Goal: Transaction & Acquisition: Purchase product/service

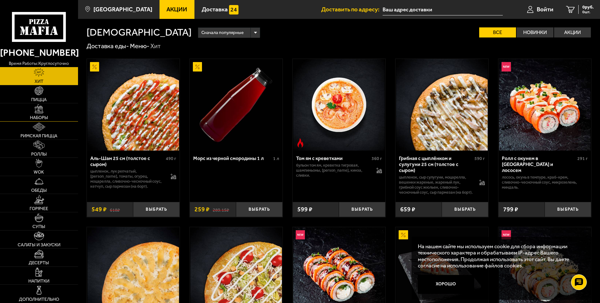
click at [41, 117] on span "Наборы" at bounding box center [39, 117] width 18 height 4
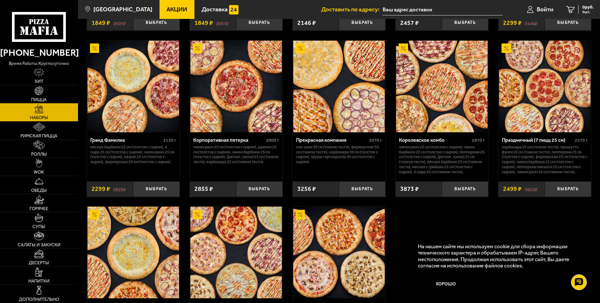
scroll to position [724, 0]
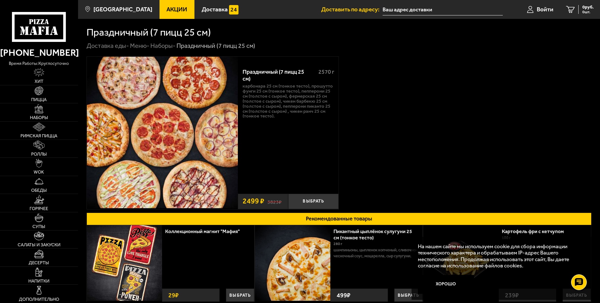
click at [545, 164] on div "Праздничный (7 пицц 25 см) 2570 г Карбонара 25 см (тонкое тесто), Прошутто Фунг…" at bounding box center [339, 132] width 505 height 153
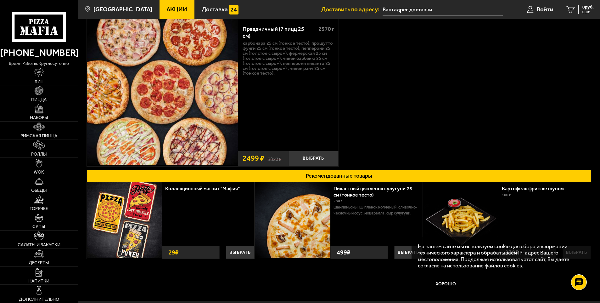
scroll to position [81, 0]
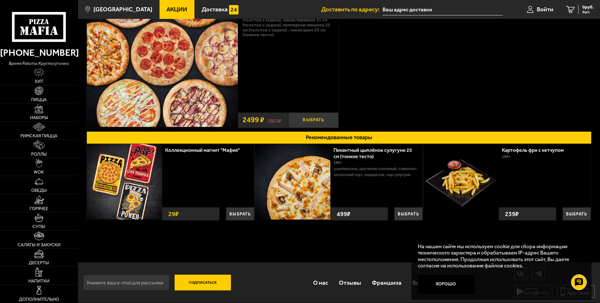
click at [300, 123] on button "Выбрать" at bounding box center [313, 119] width 50 height 15
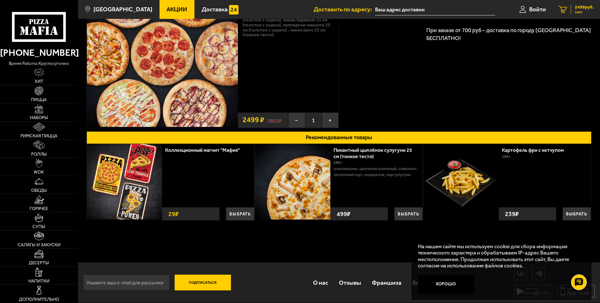
click at [589, 10] on div "2499 руб. 1 шт." at bounding box center [582, 9] width 23 height 9
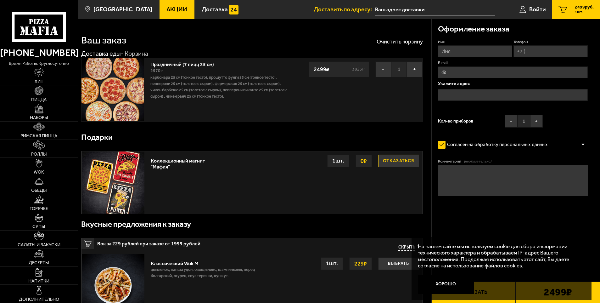
click at [252, 227] on div "Вкусные предложения к заказу" at bounding box center [252, 224] width 342 height 20
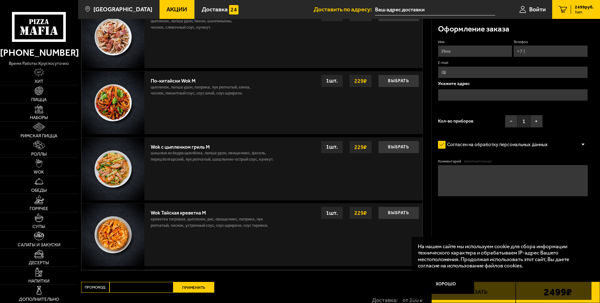
scroll to position [315, 0]
click at [392, 208] on button "Выбрать" at bounding box center [398, 212] width 41 height 13
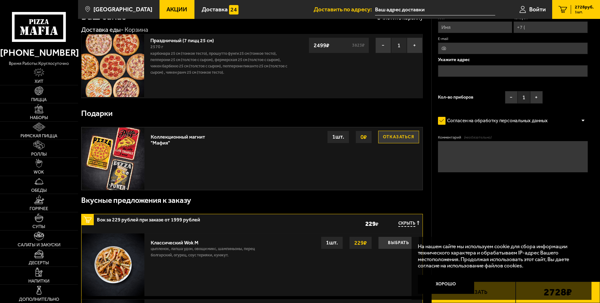
scroll to position [0, 0]
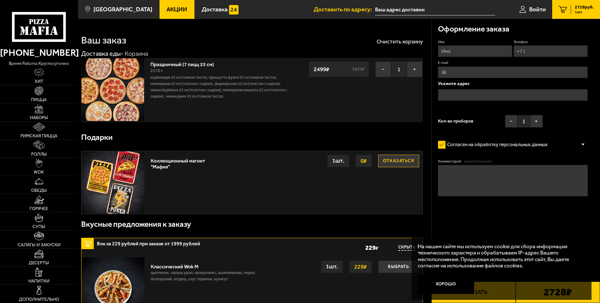
click at [455, 51] on input "Имя" at bounding box center [475, 51] width 74 height 12
type input "Елена Валериевна Кузьменко"
type input "+7 (989) 089-53-92"
type input "niarniyad@bk.ru"
drag, startPoint x: 485, startPoint y: 53, endPoint x: 416, endPoint y: 53, distance: 69.5
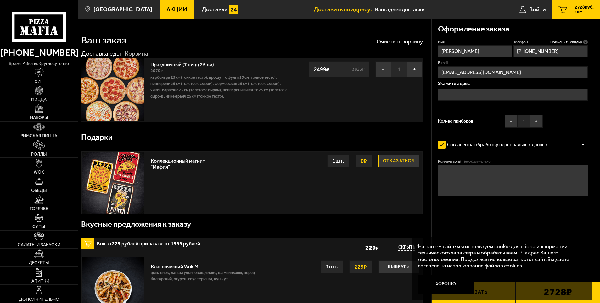
type input "Юля"
click at [549, 56] on input "+7 (989) 089-53-92" at bounding box center [550, 51] width 74 height 12
drag, startPoint x: 566, startPoint y: 53, endPoint x: 489, endPoint y: 45, distance: 77.2
click at [489, 45] on div "Имя Юля Телефон Применить скидку Вы будете зарегистрированы автоматически. +7 (…" at bounding box center [513, 84] width 150 height 91
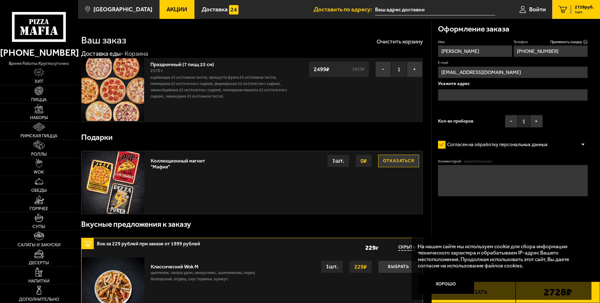
type input "+7 (951) 672-03-81"
click at [488, 90] on input "text" at bounding box center [513, 95] width 150 height 12
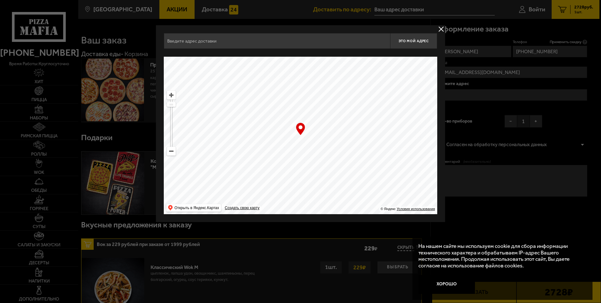
click at [297, 37] on input "text" at bounding box center [277, 41] width 226 height 16
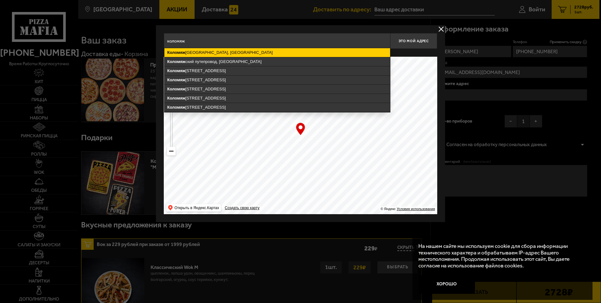
click at [213, 54] on ymaps "Коломяж ский проспект, Санкт-Петербург" at bounding box center [278, 52] width 226 height 9
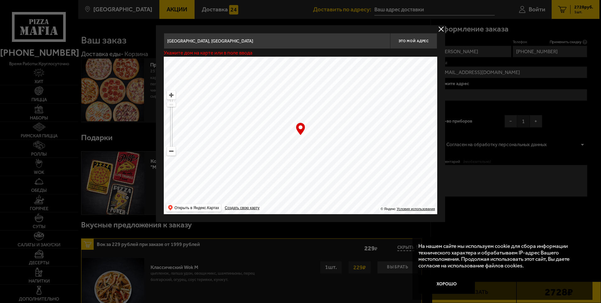
click at [258, 37] on input "Санкт-Петербург, Коломяжский проспект" at bounding box center [277, 41] width 226 height 16
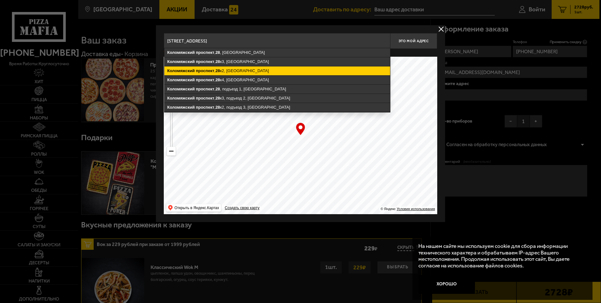
click at [229, 70] on ymaps "Коломяжский проспект , 28 к2, Санкт-Петербург" at bounding box center [278, 70] width 226 height 9
type input "Санкт-Петербург, Коломяжский проспект, 28к2"
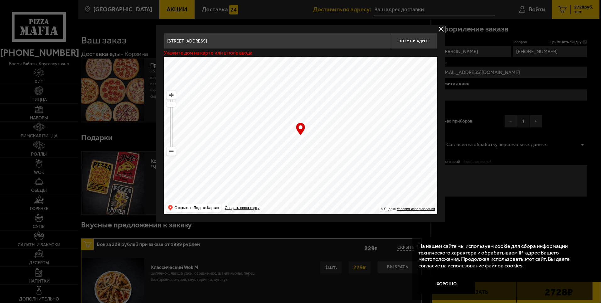
type input "Коломяжский проспект, 28к2"
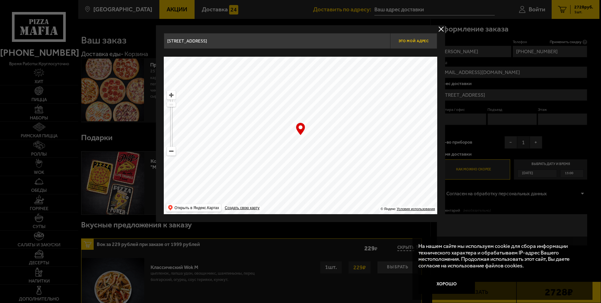
click at [422, 39] on span "Это мой адрес" at bounding box center [414, 41] width 30 height 4
type input "Коломяжский проспект, 28к2"
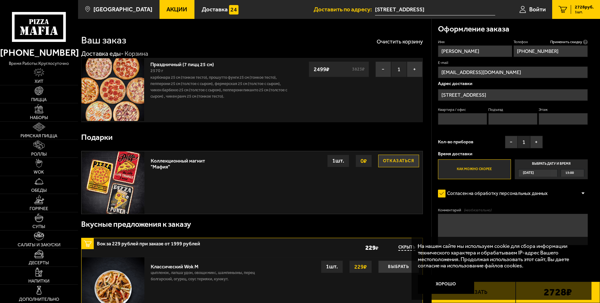
click at [465, 114] on input "Квартира / офис" at bounding box center [462, 119] width 49 height 12
type input "168"
click at [502, 121] on input "Подъезд" at bounding box center [512, 119] width 49 height 12
type input "2"
click at [560, 122] on input "Этаж" at bounding box center [563, 119] width 49 height 12
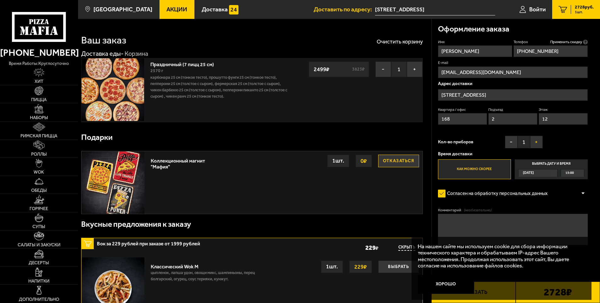
type input "12"
click at [537, 143] on button "+" at bounding box center [536, 142] width 13 height 13
click at [495, 164] on label "Как можно скорее" at bounding box center [474, 169] width 73 height 20
click at [0, 0] on input "Как можно скорее" at bounding box center [0, 0] width 0 height 0
click at [456, 283] on button "Хорошо" at bounding box center [446, 284] width 56 height 19
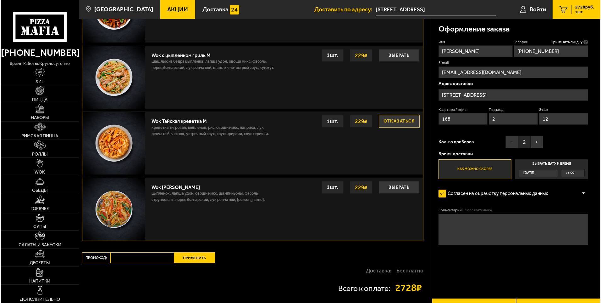
scroll to position [467, 0]
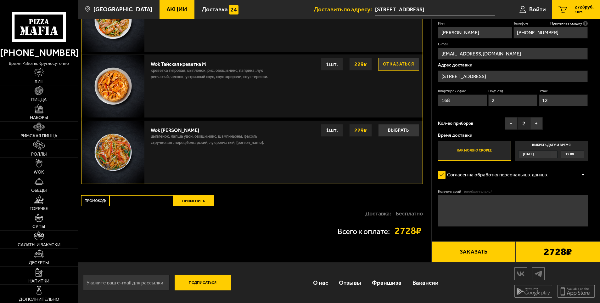
click at [478, 250] on button "Заказать" at bounding box center [473, 251] width 84 height 21
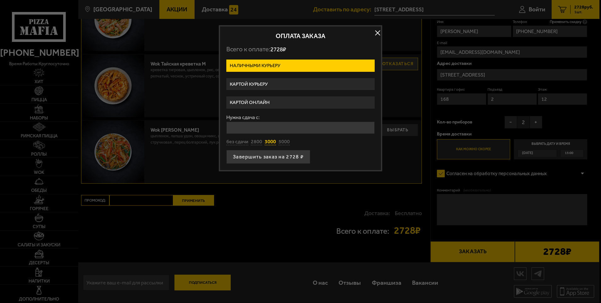
click at [274, 143] on button "3000" at bounding box center [270, 141] width 11 height 7
type input "3000"
click at [256, 159] on button "Завершить заказ на 2728 ₽" at bounding box center [268, 157] width 84 height 14
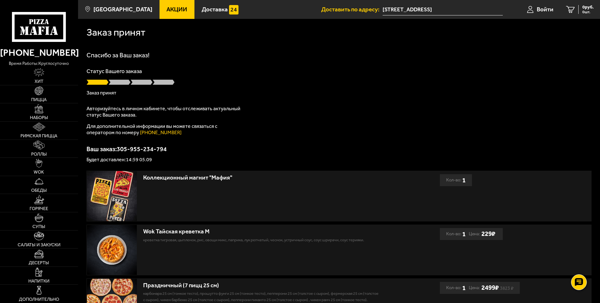
click at [532, 99] on div "Спасибо за Ваш заказ! Статус Вашего заказа Заказ принят Авторизуйтесь в личном …" at bounding box center [339, 107] width 505 height 110
click at [133, 158] on p "Будет доставлен: 14:59 05.09" at bounding box center [339, 159] width 505 height 5
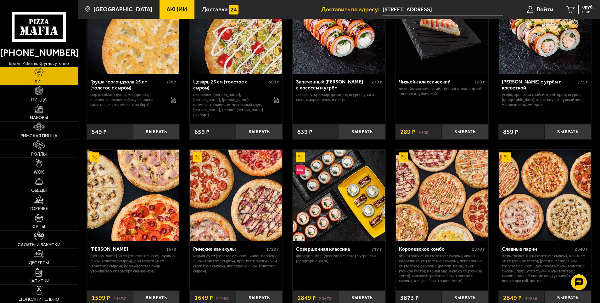
scroll to position [310, 0]
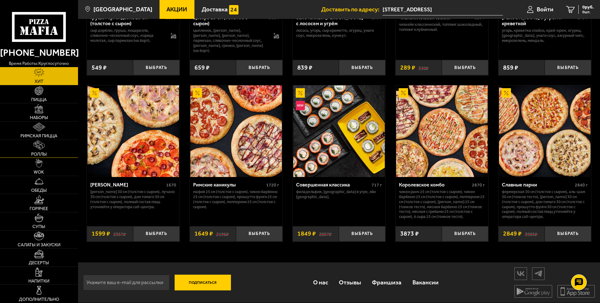
click at [39, 148] on img at bounding box center [39, 144] width 12 height 9
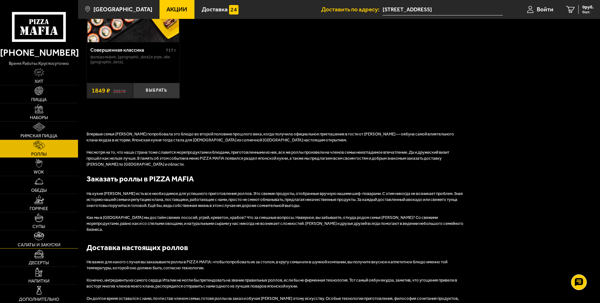
scroll to position [598, 0]
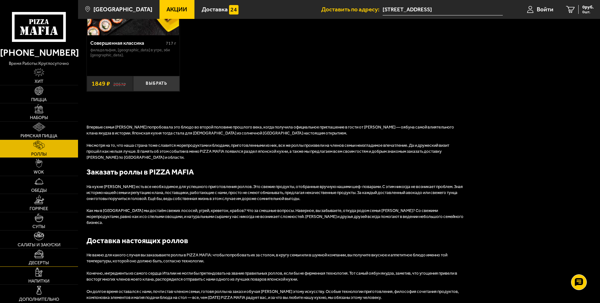
click at [36, 252] on img at bounding box center [39, 253] width 10 height 9
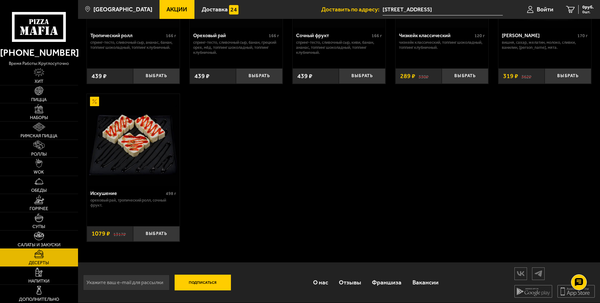
scroll to position [282, 0]
click at [38, 188] on span "Обеды" at bounding box center [39, 190] width 16 height 4
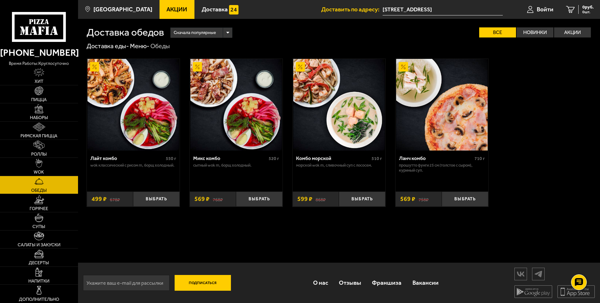
scroll to position [0, 0]
click at [44, 235] on img at bounding box center [39, 235] width 10 height 9
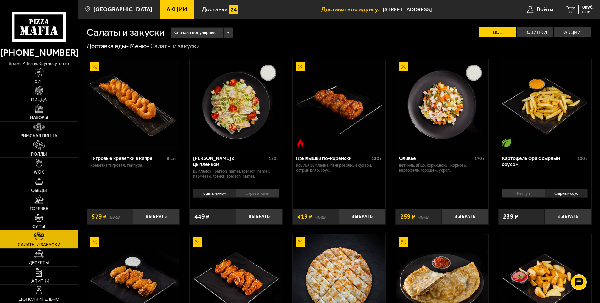
click at [39, 221] on img at bounding box center [39, 217] width 9 height 9
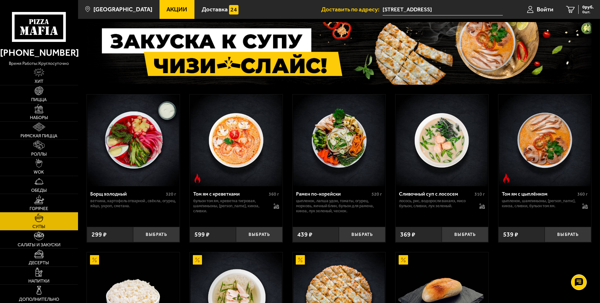
scroll to position [157, 0]
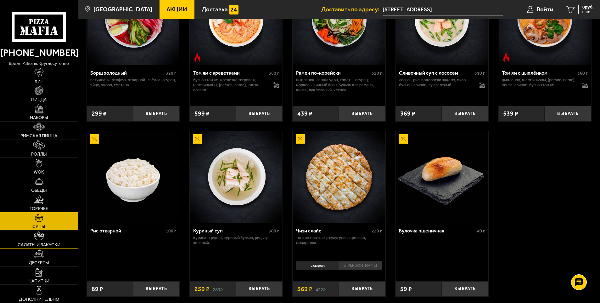
click at [43, 247] on link "Салаты и закуски" at bounding box center [39, 239] width 78 height 18
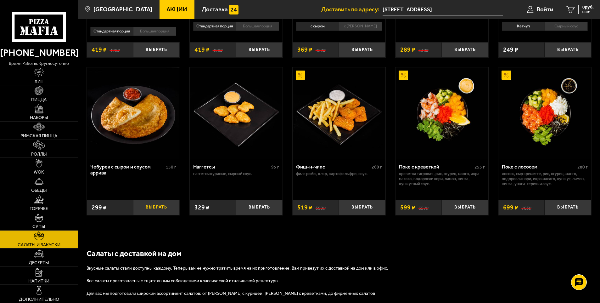
scroll to position [402, 0]
